Goal: Find specific page/section: Find specific page/section

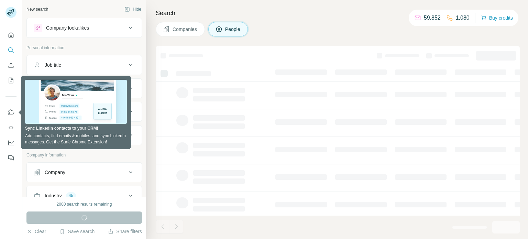
click at [126, 47] on p "Personal information" at bounding box center [83, 48] width 115 height 6
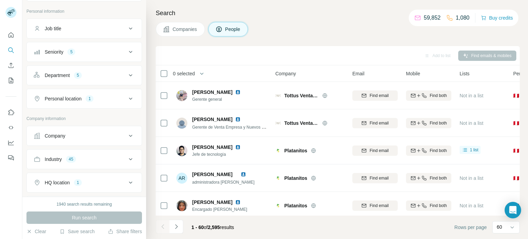
scroll to position [69, 0]
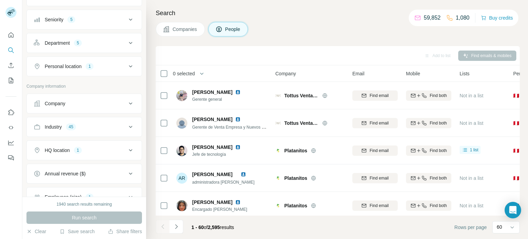
click at [126, 126] on icon at bounding box center [130, 127] width 8 height 8
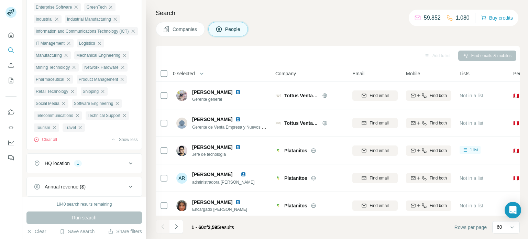
scroll to position [378, 0]
click at [51, 142] on button "Clear all" at bounding box center [45, 139] width 23 height 6
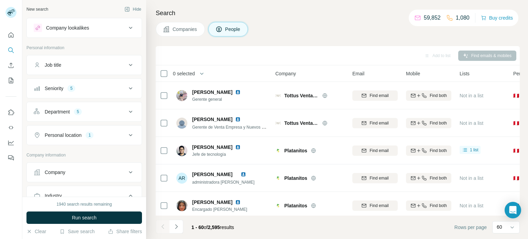
click at [99, 89] on div "Seniority 5" at bounding box center [80, 88] width 93 height 7
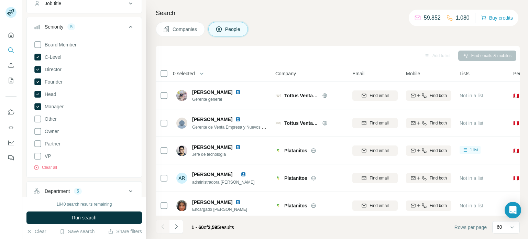
scroll to position [69, 0]
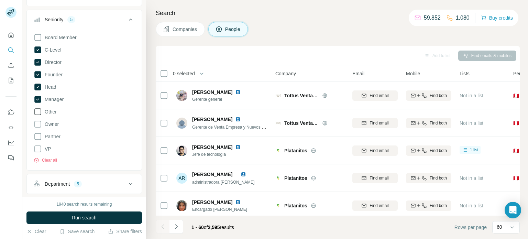
click at [40, 111] on icon at bounding box center [38, 112] width 8 height 8
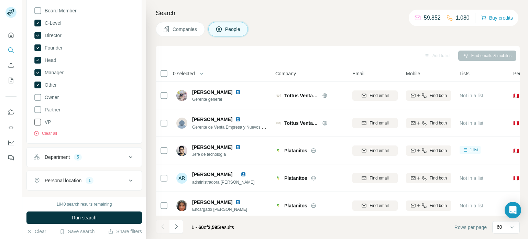
scroll to position [103, 0]
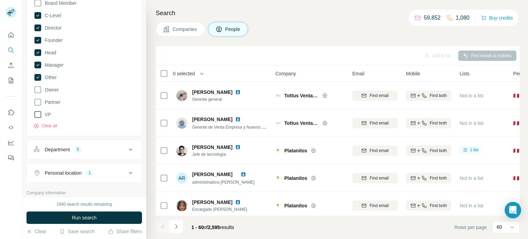
click at [36, 115] on icon at bounding box center [38, 114] width 8 height 8
